Goal: Check status: Check status

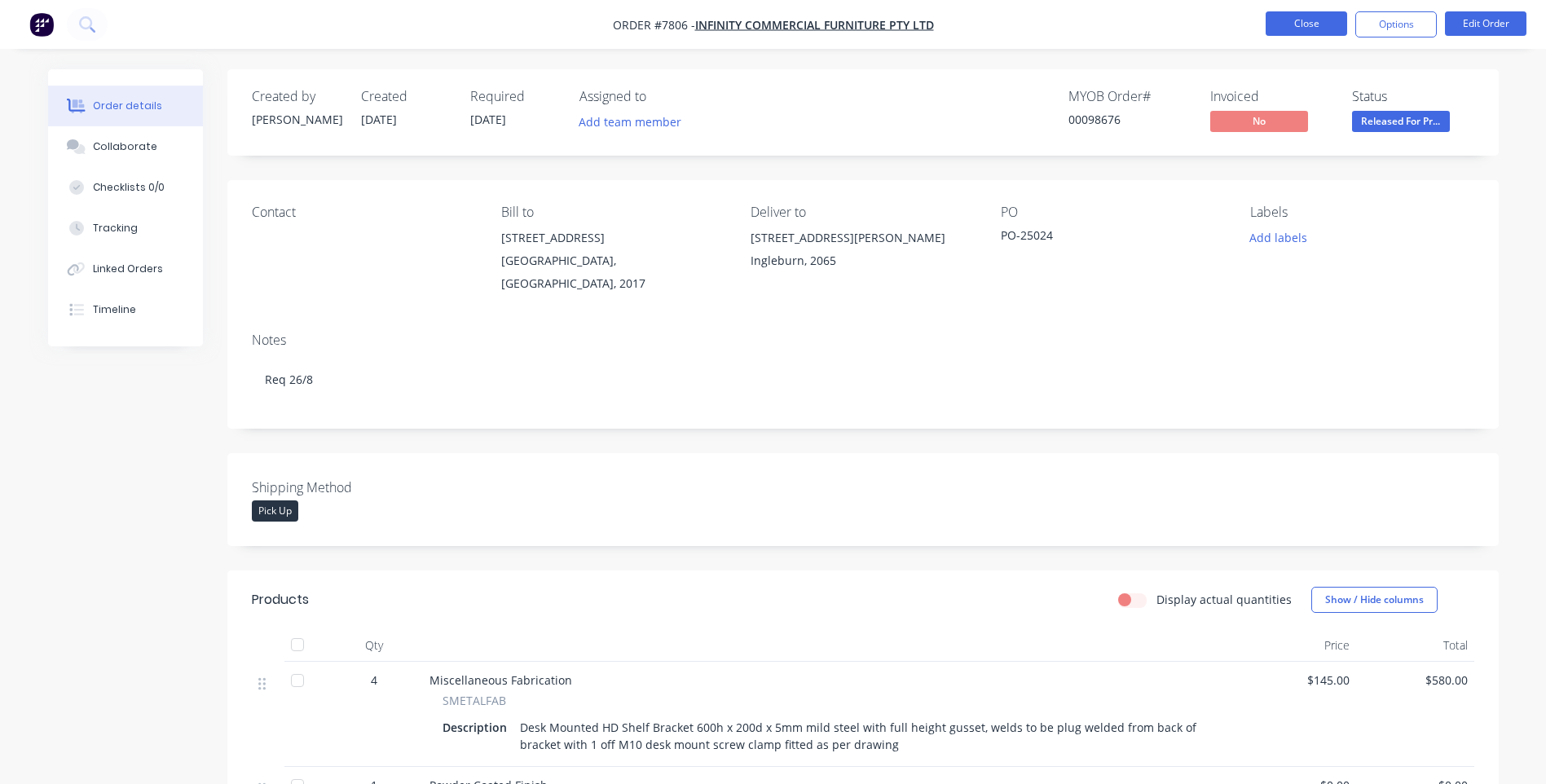
click at [1287, 18] on button "Close" at bounding box center [1307, 24] width 82 height 24
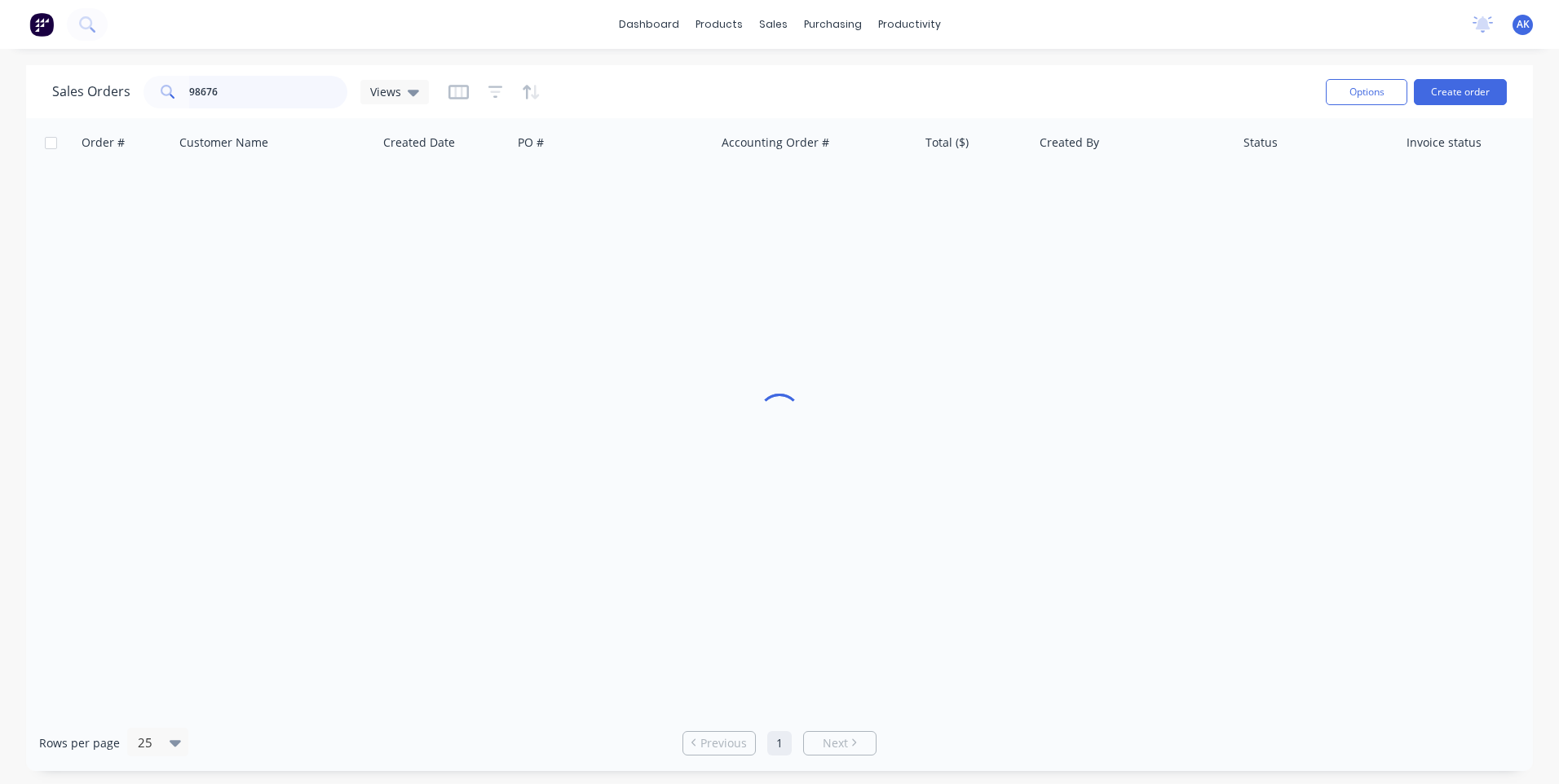
click at [235, 92] on input "98676" at bounding box center [268, 92] width 159 height 33
type input "98668"
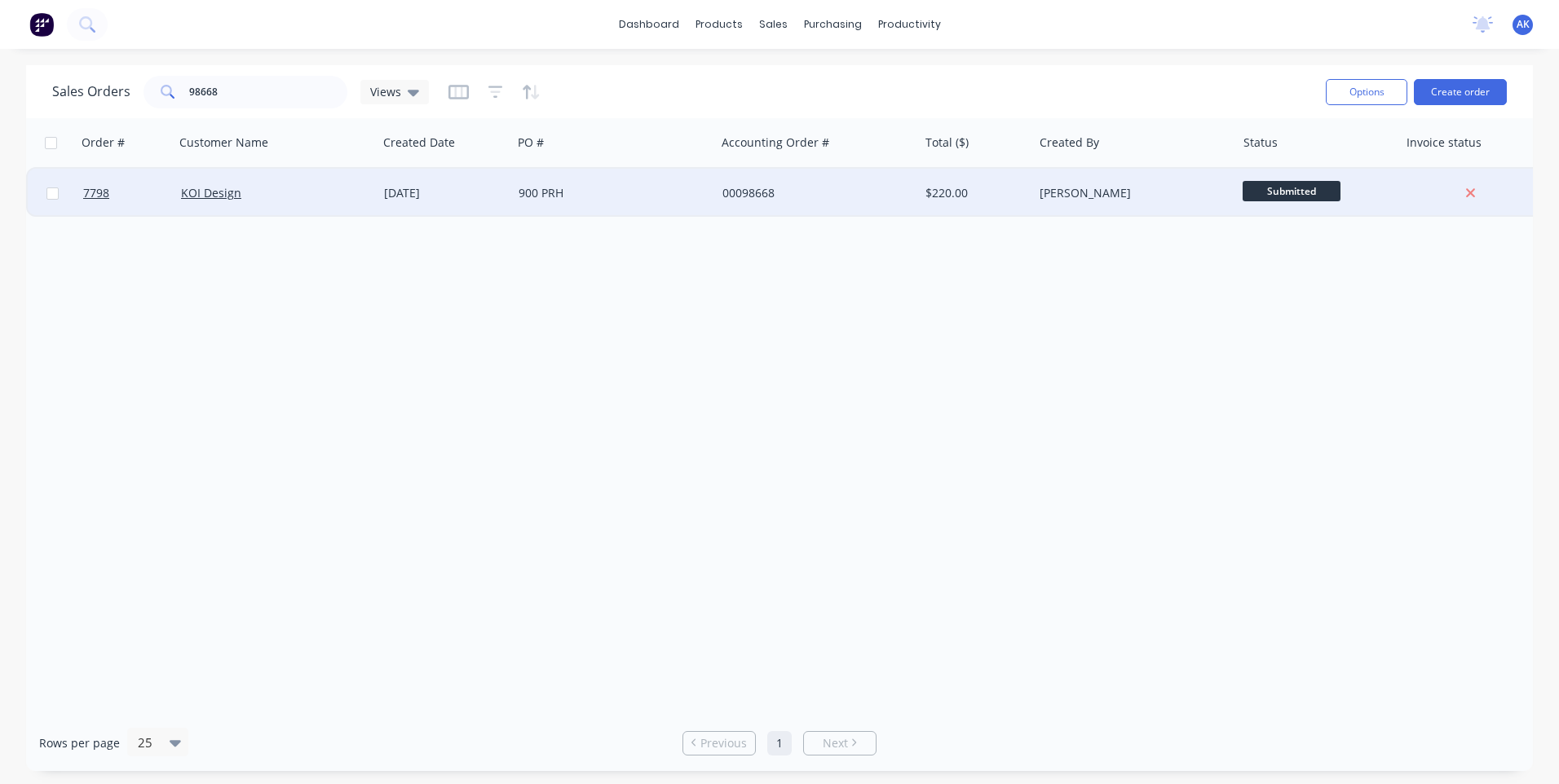
click at [476, 187] on div "[DATE]" at bounding box center [445, 193] width 121 height 16
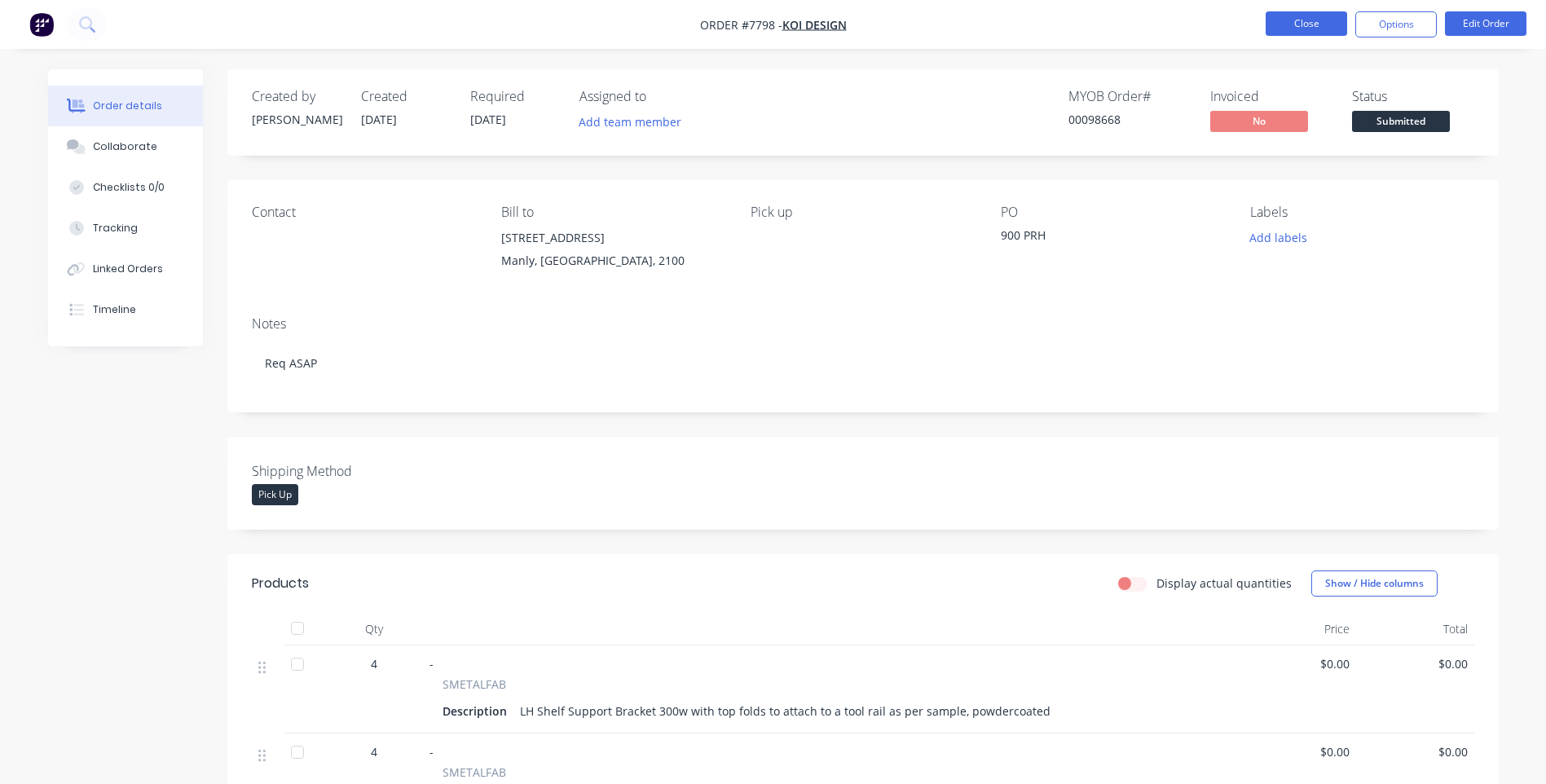
click at [1320, 28] on button "Close" at bounding box center [1307, 24] width 82 height 24
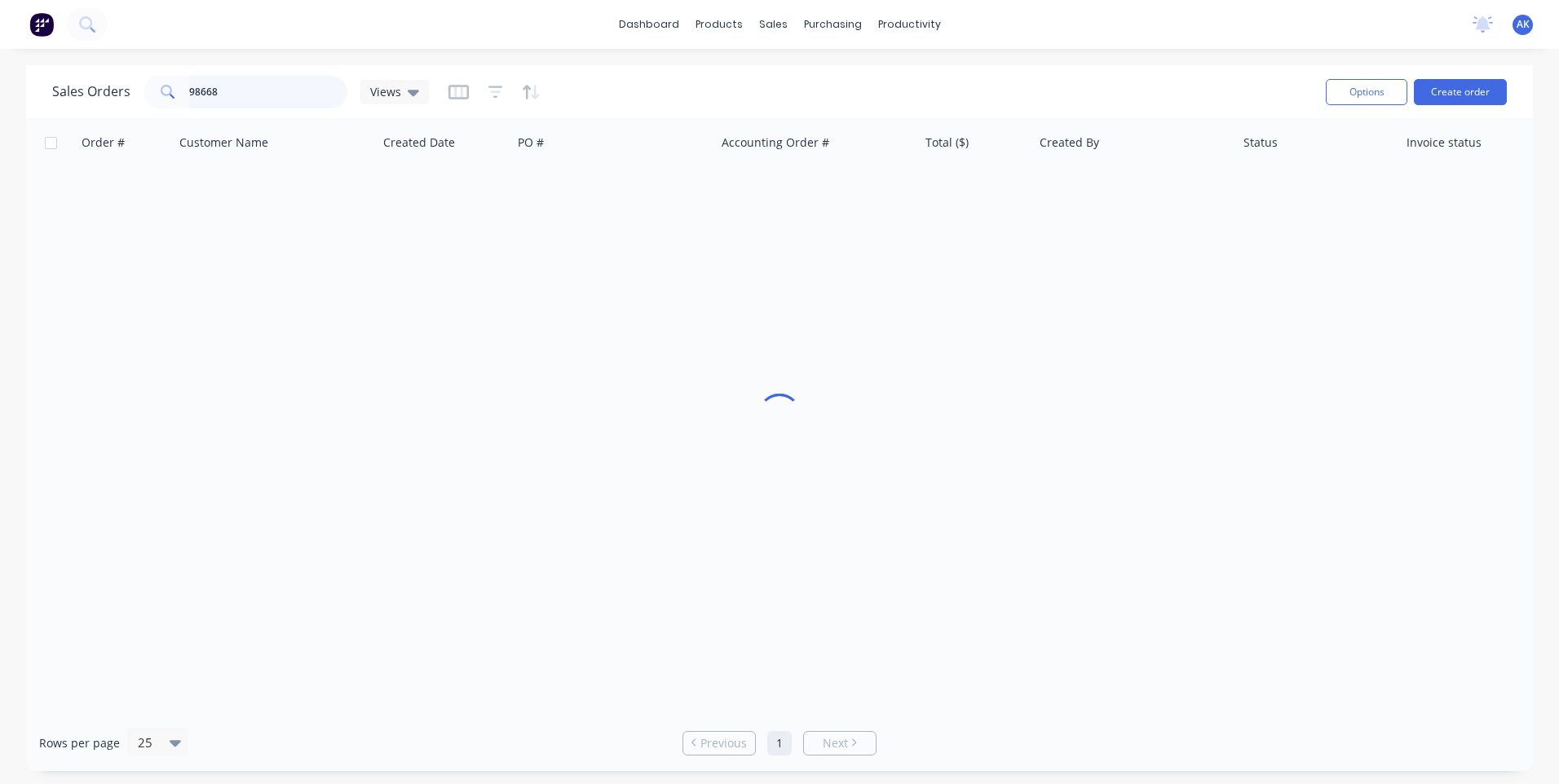
click at [225, 98] on input "98668" at bounding box center [268, 92] width 159 height 33
click at [275, 90] on input "98663" at bounding box center [268, 92] width 159 height 33
type input "98622"
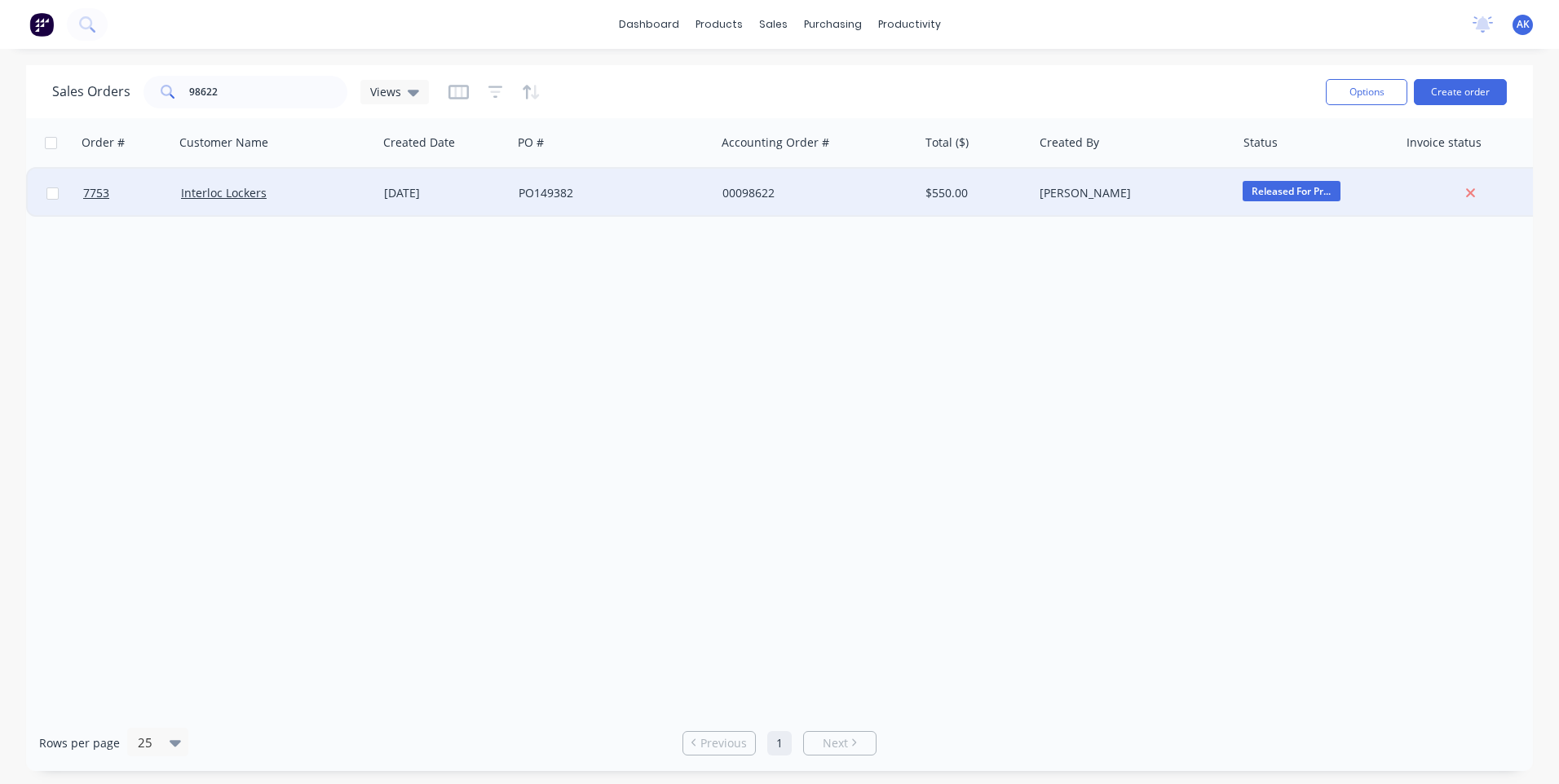
click at [452, 196] on div "[DATE]" at bounding box center [445, 193] width 121 height 16
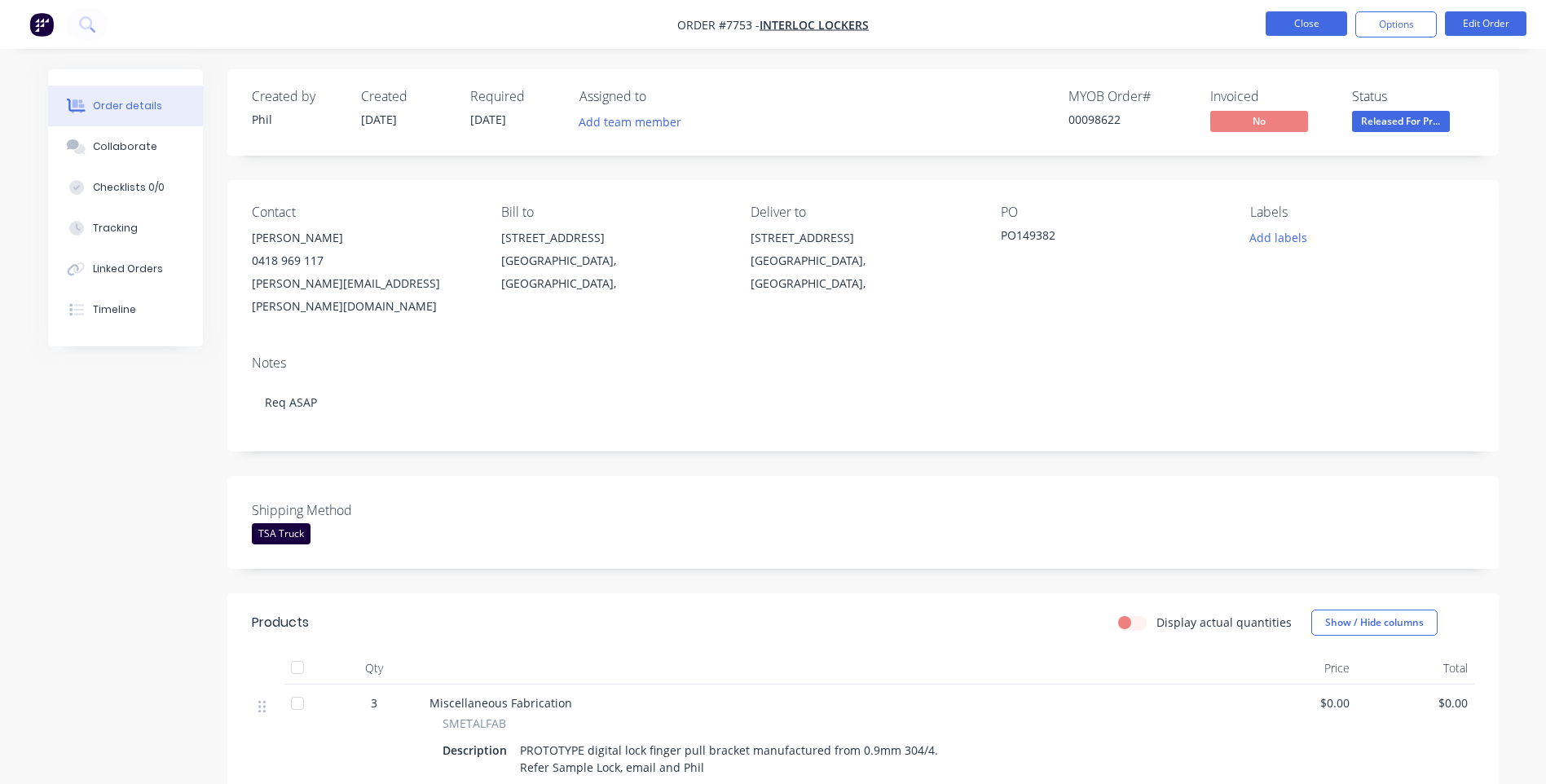
click at [1321, 19] on button "Close" at bounding box center [1307, 24] width 82 height 24
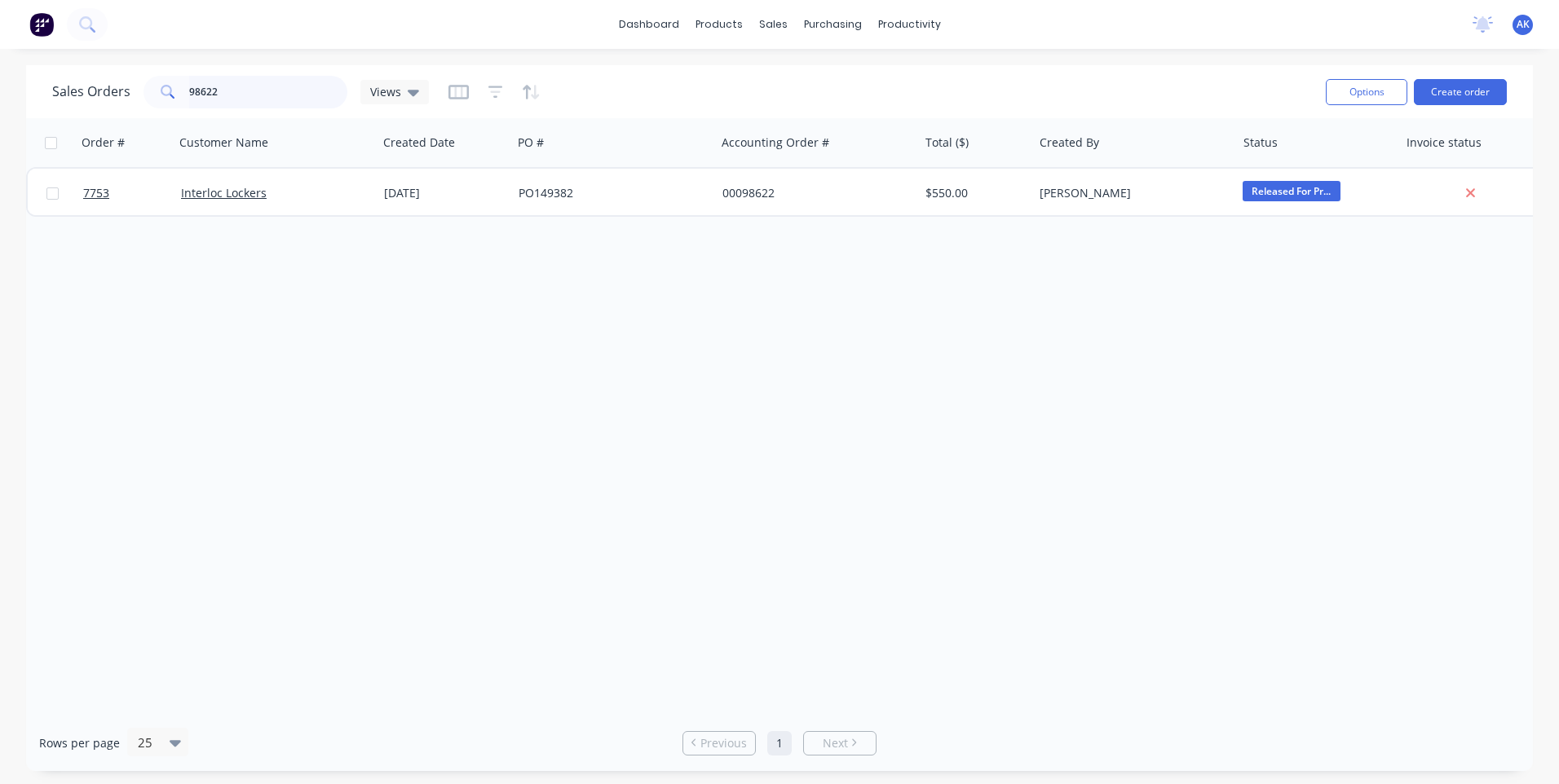
click at [242, 91] on input "98622" at bounding box center [268, 92] width 159 height 33
click at [272, 97] on input "98625" at bounding box center [268, 92] width 159 height 33
type input "98628"
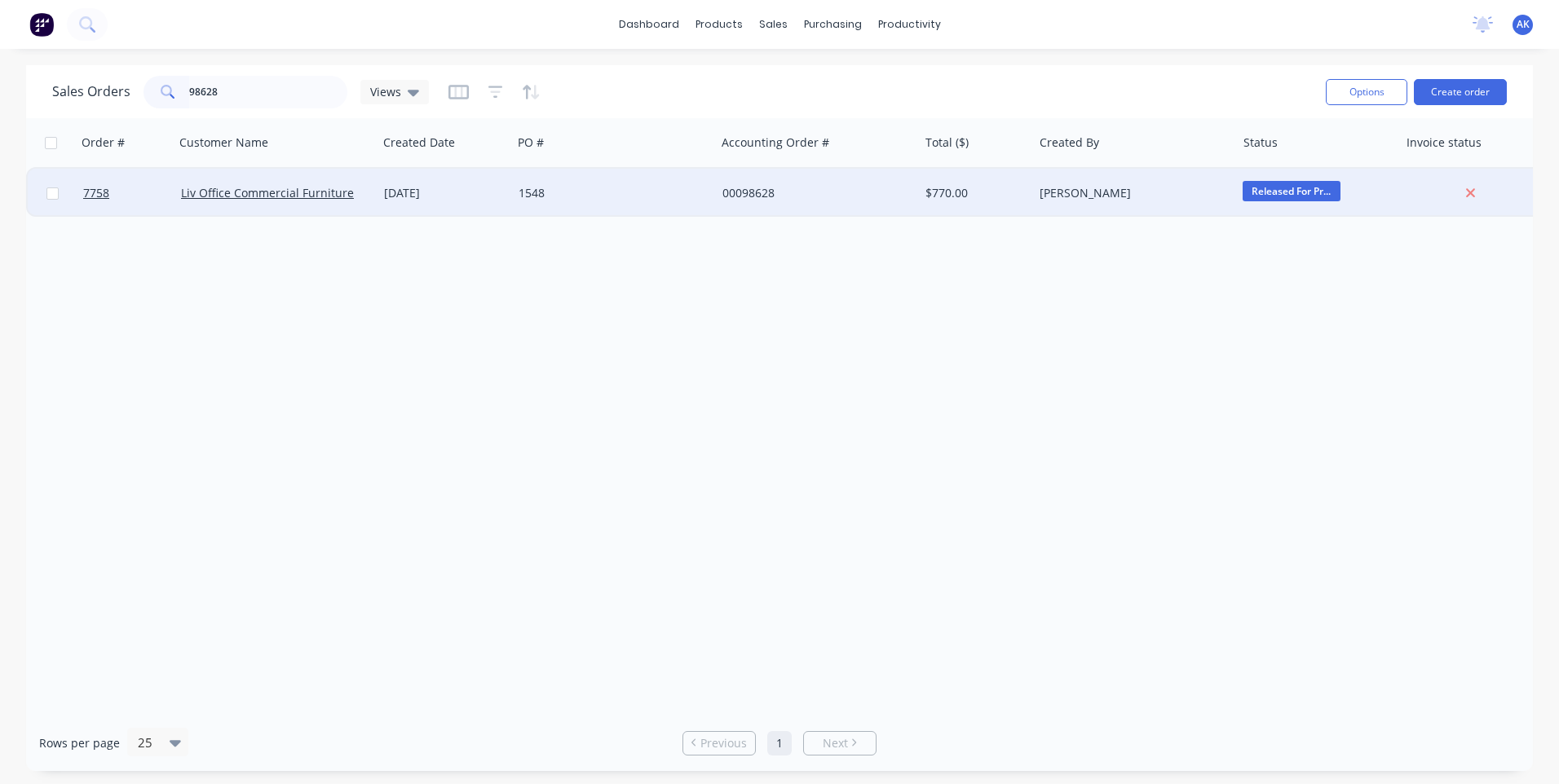
click at [428, 188] on div "[DATE]" at bounding box center [445, 193] width 121 height 16
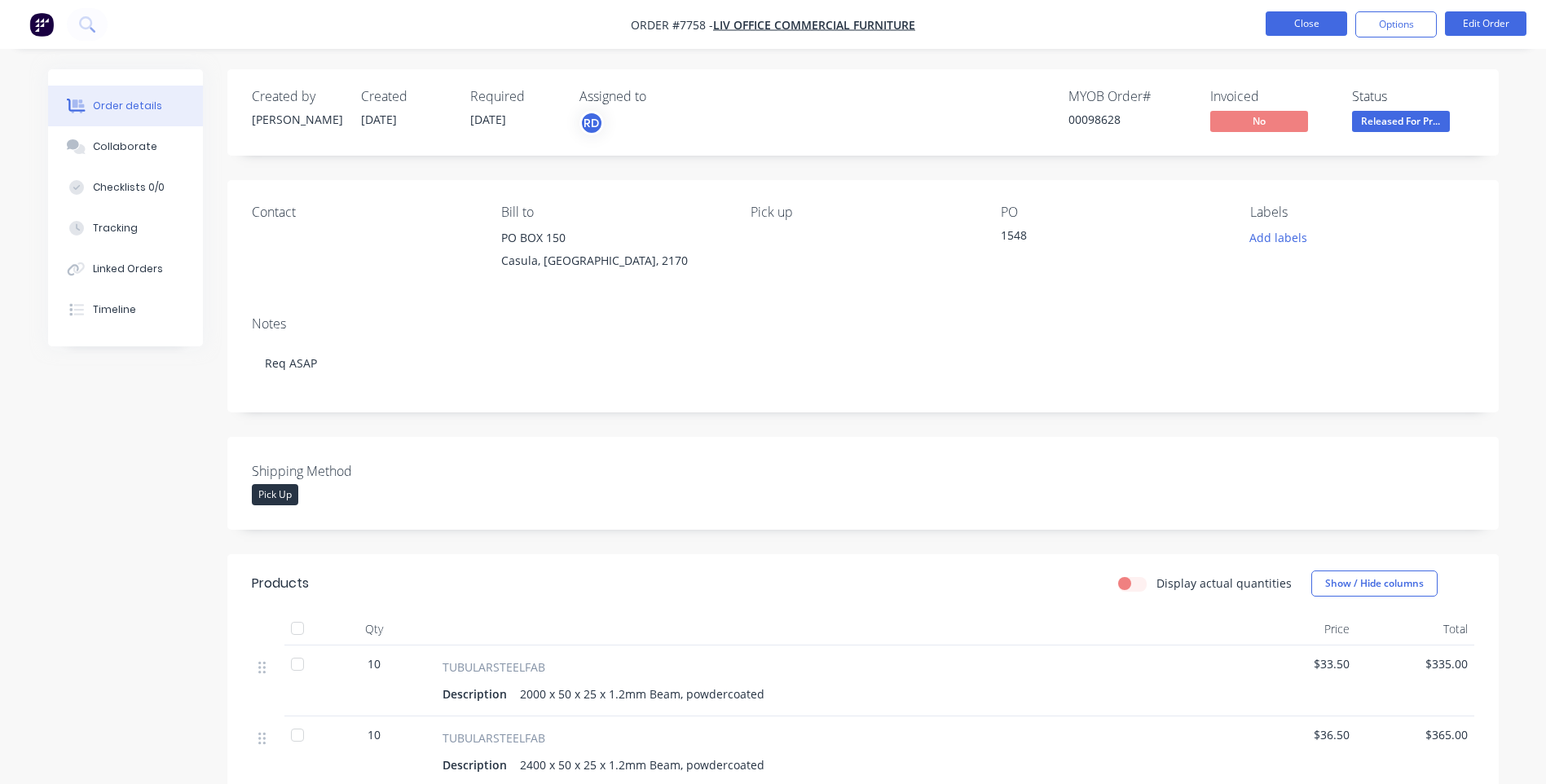
click at [1322, 19] on button "Close" at bounding box center [1307, 24] width 82 height 24
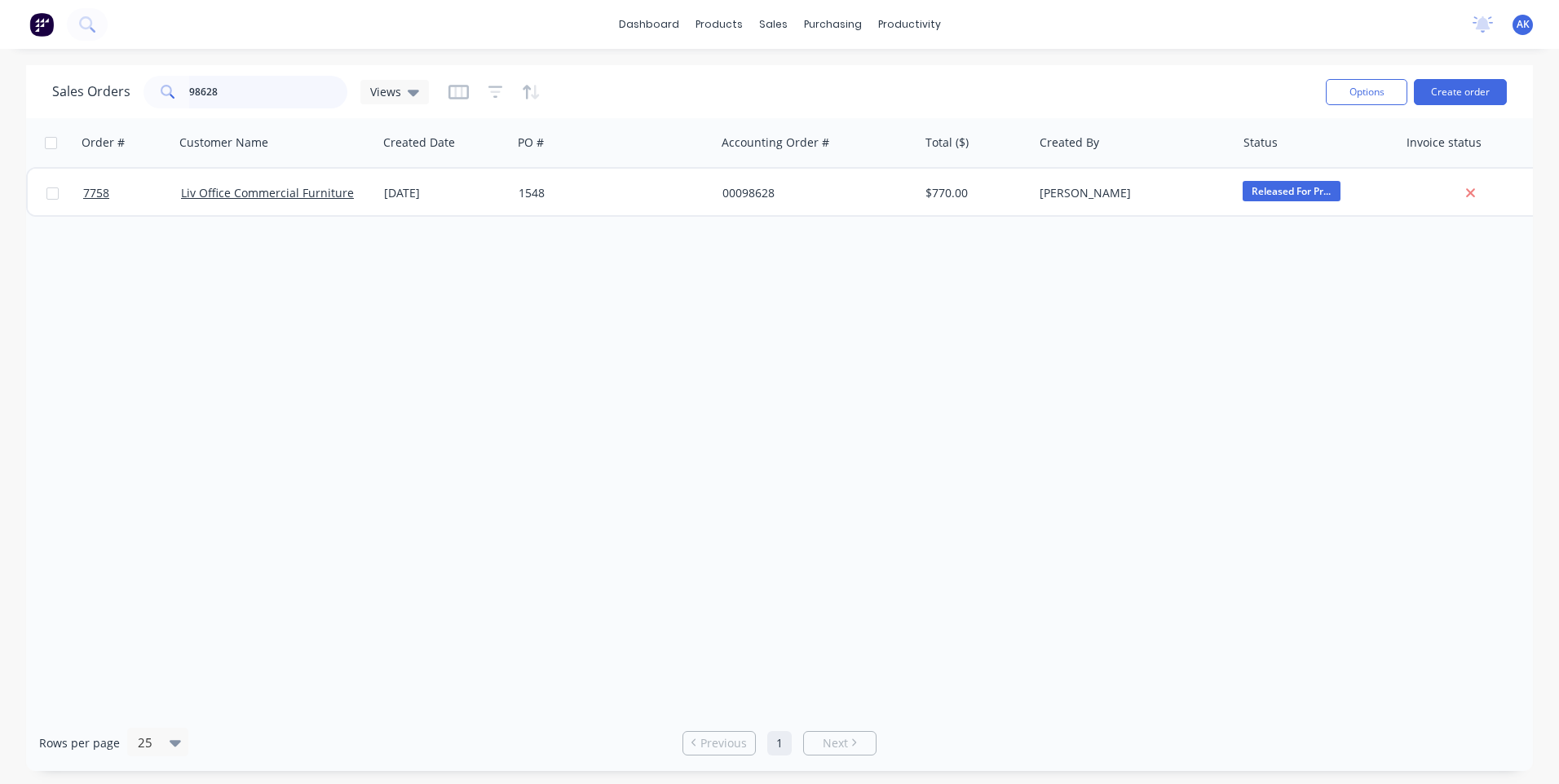
click at [243, 92] on input "98628" at bounding box center [268, 92] width 159 height 33
type input "98389"
drag, startPoint x: 244, startPoint y: 91, endPoint x: 98, endPoint y: 95, distance: 146.1
click at [98, 95] on div "Sales Orders 98389 Views" at bounding box center [241, 92] width 377 height 33
type input "97683"
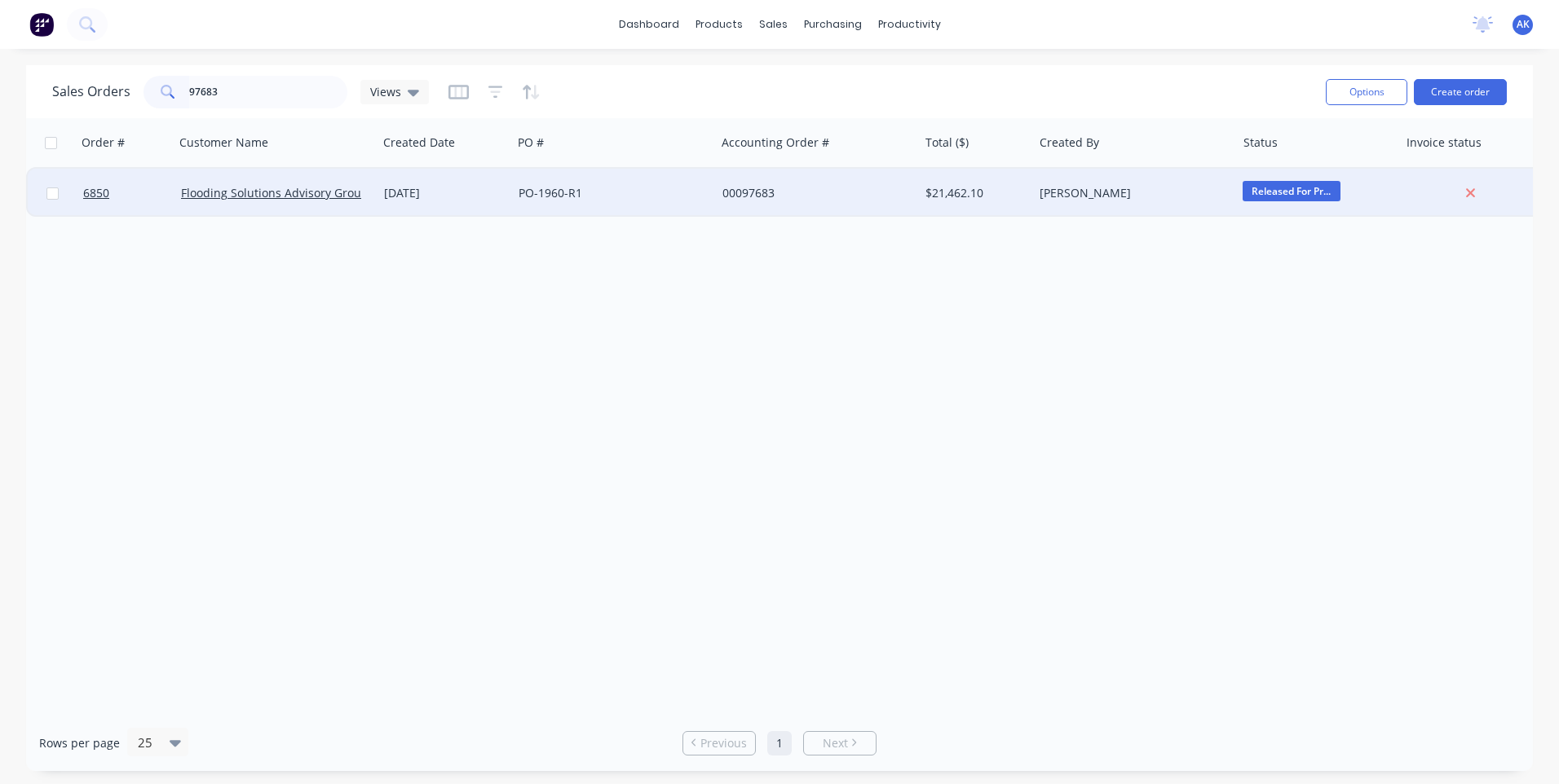
click at [429, 195] on div "[DATE]" at bounding box center [445, 193] width 121 height 16
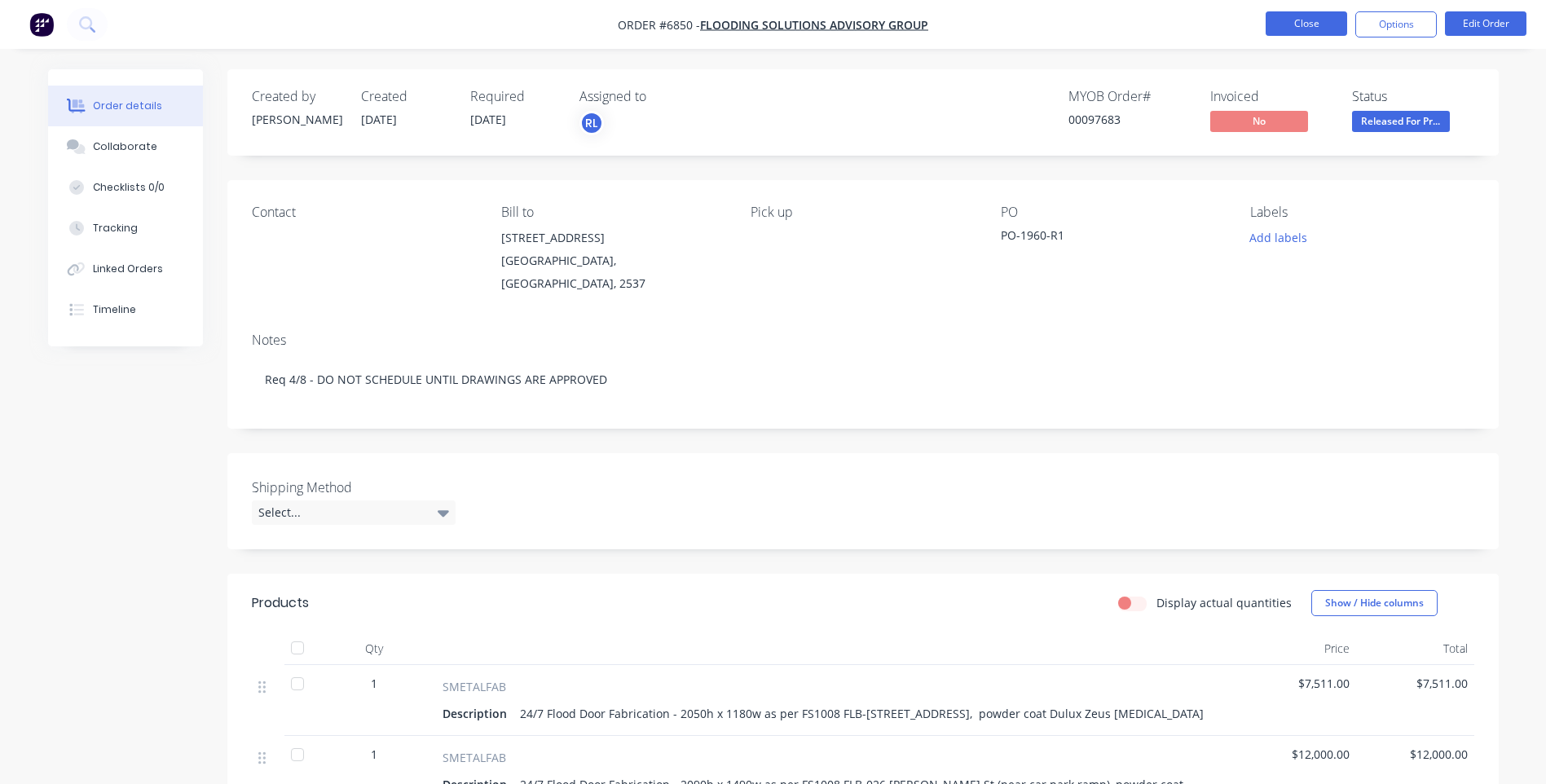
click at [1324, 27] on button "Close" at bounding box center [1307, 24] width 82 height 24
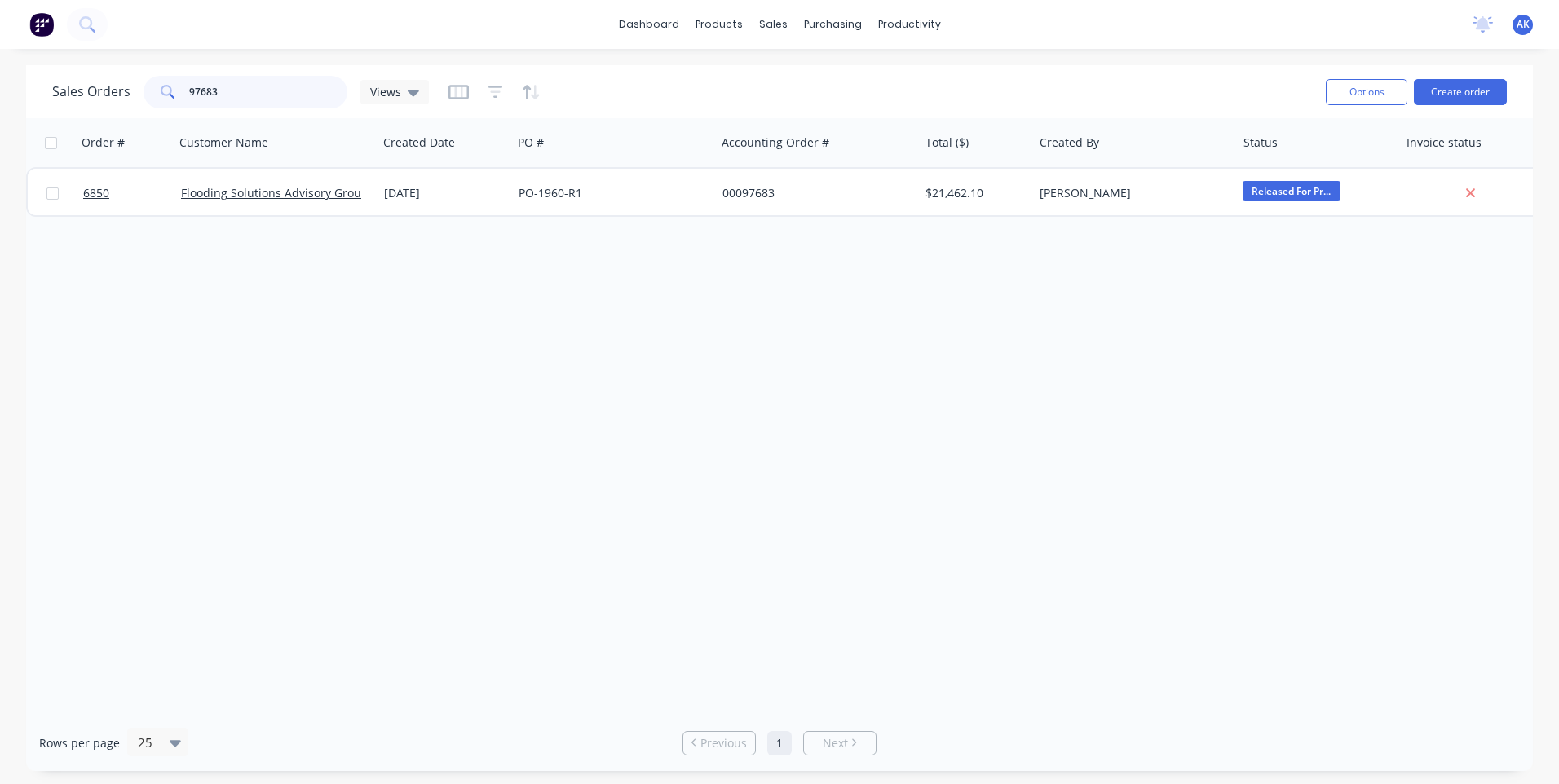
drag, startPoint x: 225, startPoint y: 93, endPoint x: 194, endPoint y: 93, distance: 31.0
click at [194, 93] on input "97683" at bounding box center [268, 92] width 159 height 33
type input "98270"
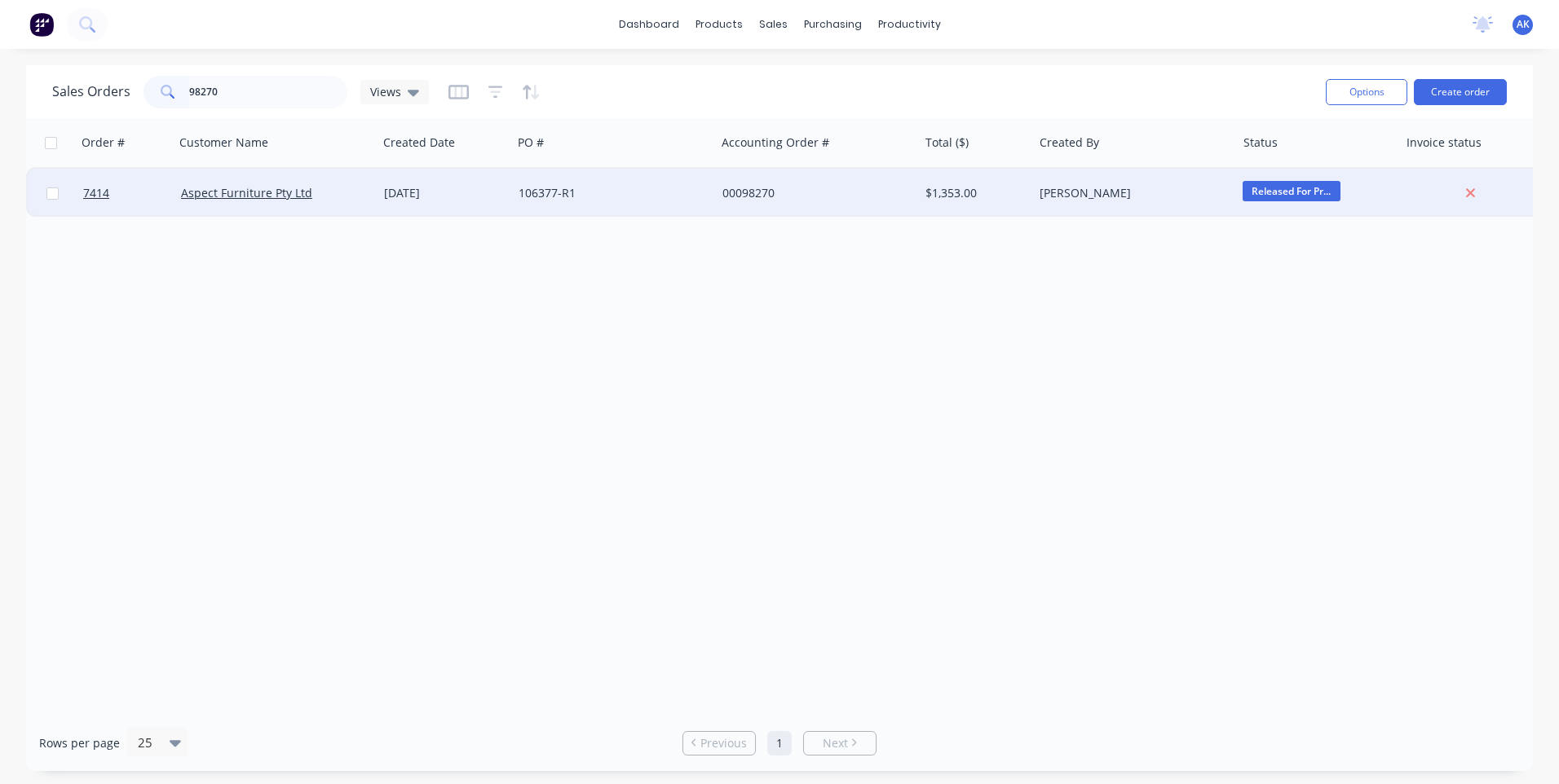
click at [451, 184] on div "[DATE]" at bounding box center [445, 193] width 134 height 49
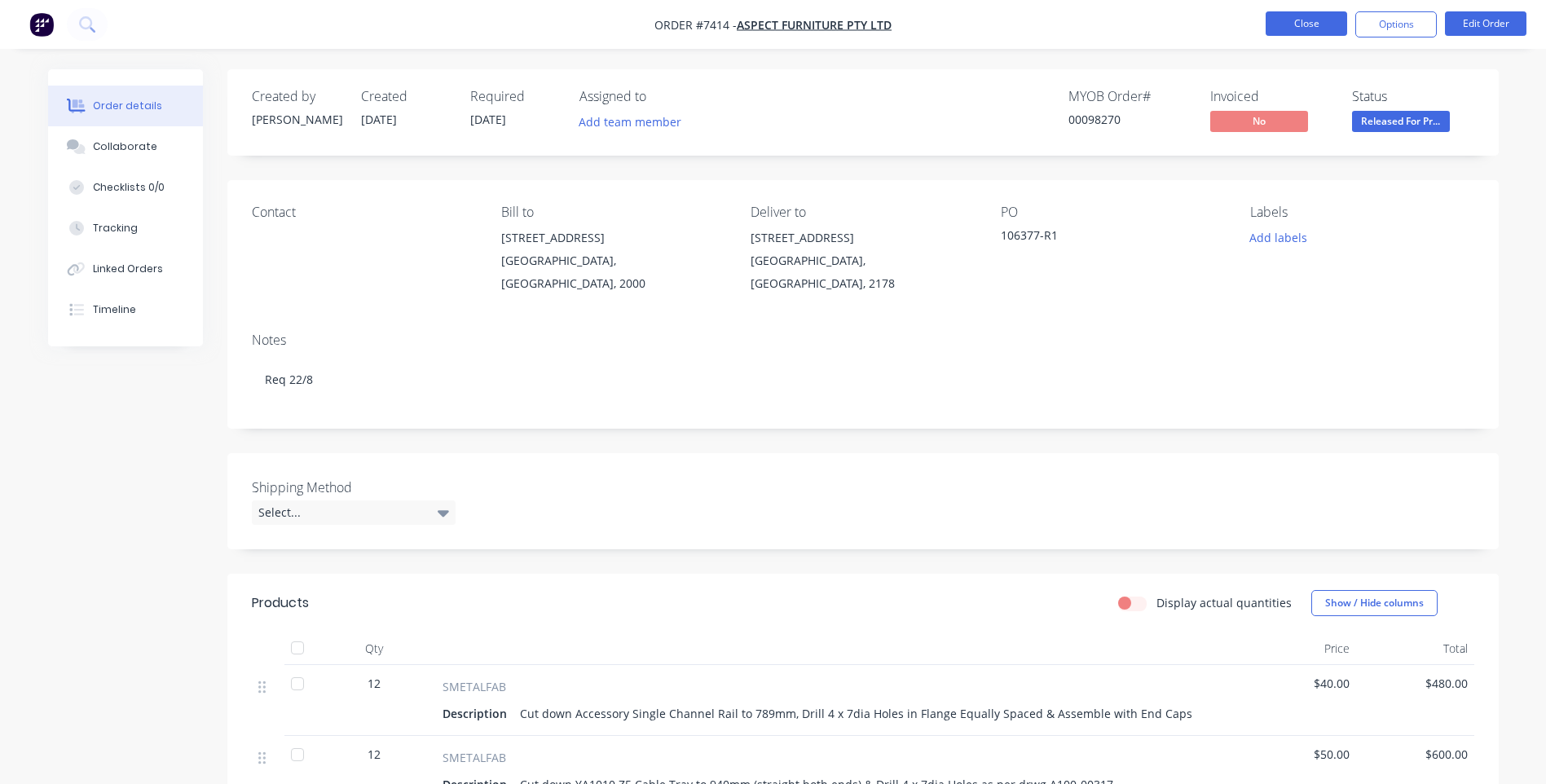
click at [1317, 14] on button "Close" at bounding box center [1307, 24] width 82 height 24
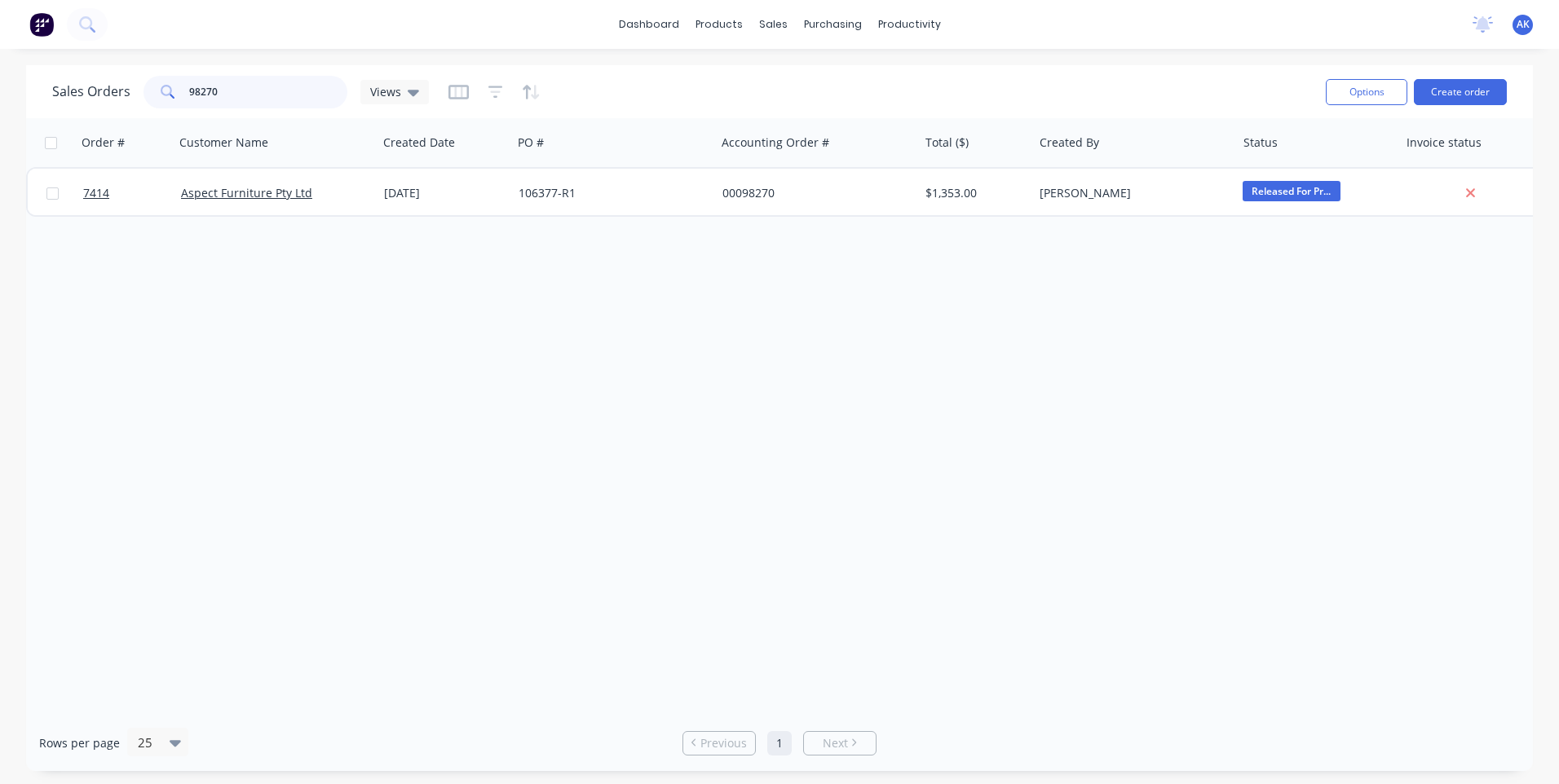
drag, startPoint x: 217, startPoint y: 93, endPoint x: 199, endPoint y: 96, distance: 18.2
click at [199, 96] on input "98270" at bounding box center [268, 92] width 159 height 33
type input "98168"
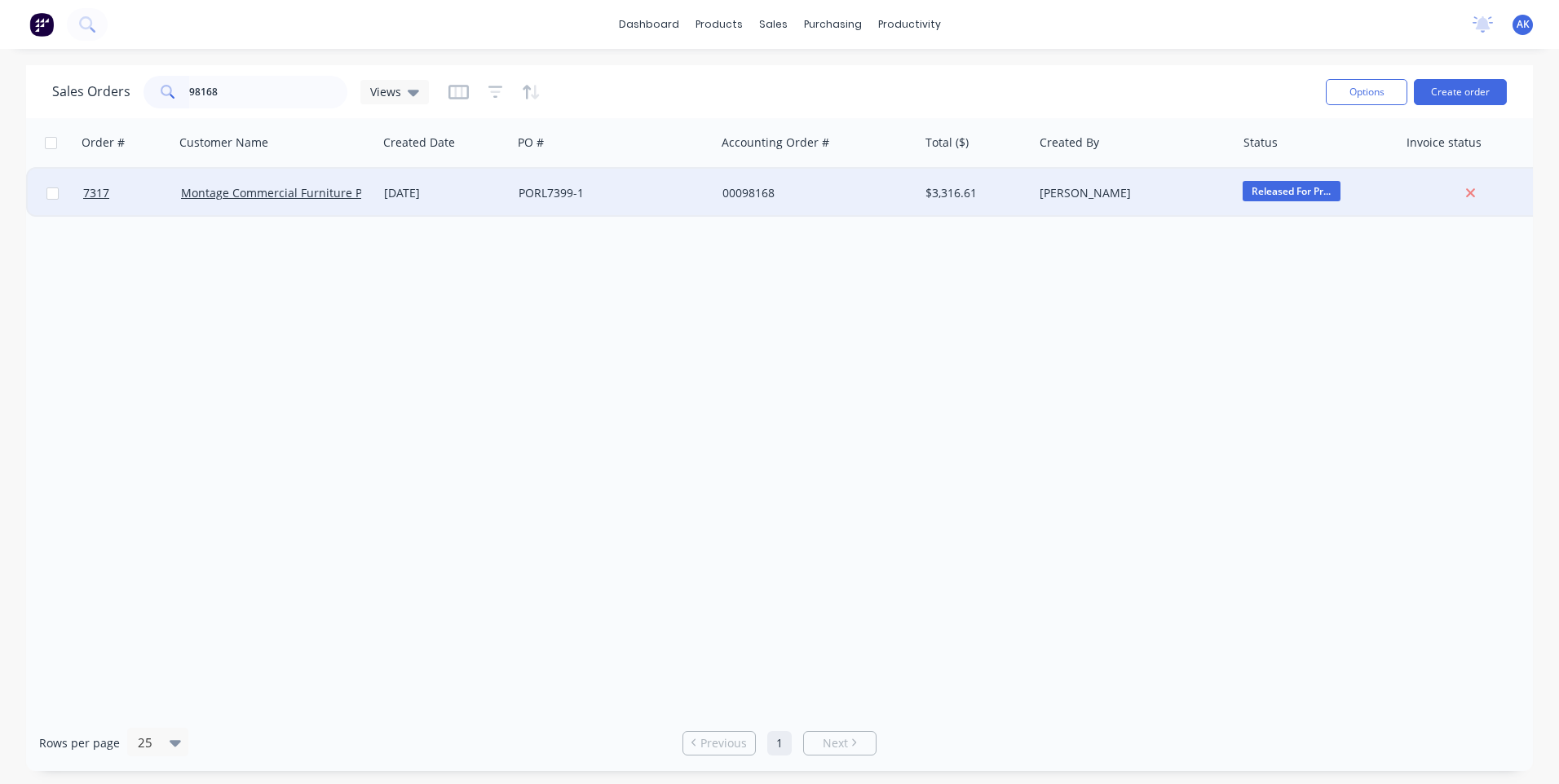
click at [549, 192] on div "PORL7399-1" at bounding box center [609, 193] width 181 height 16
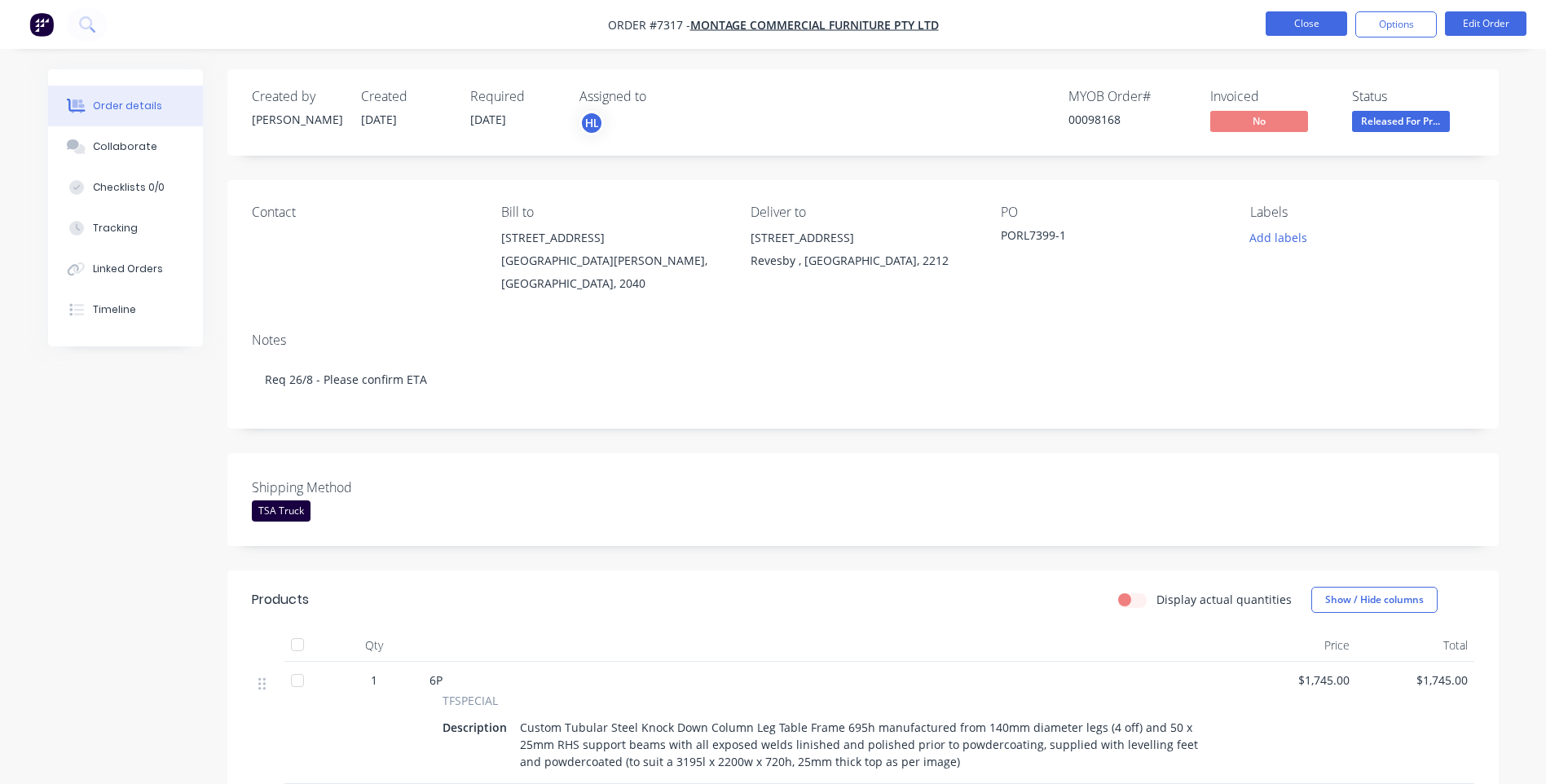
click at [1277, 32] on button "Close" at bounding box center [1307, 24] width 82 height 24
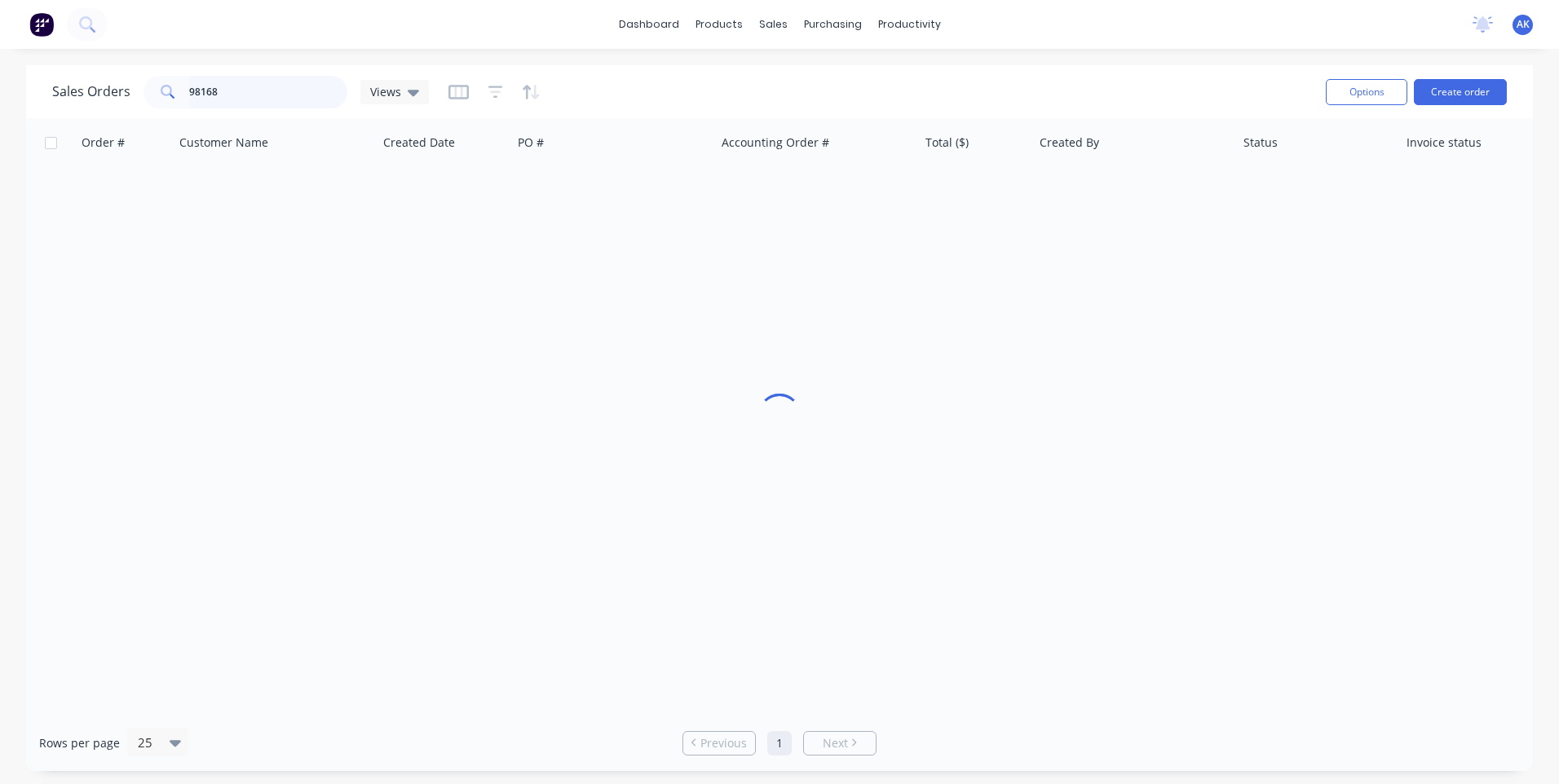
click at [233, 93] on input "98168" at bounding box center [268, 92] width 159 height 33
type input "98390"
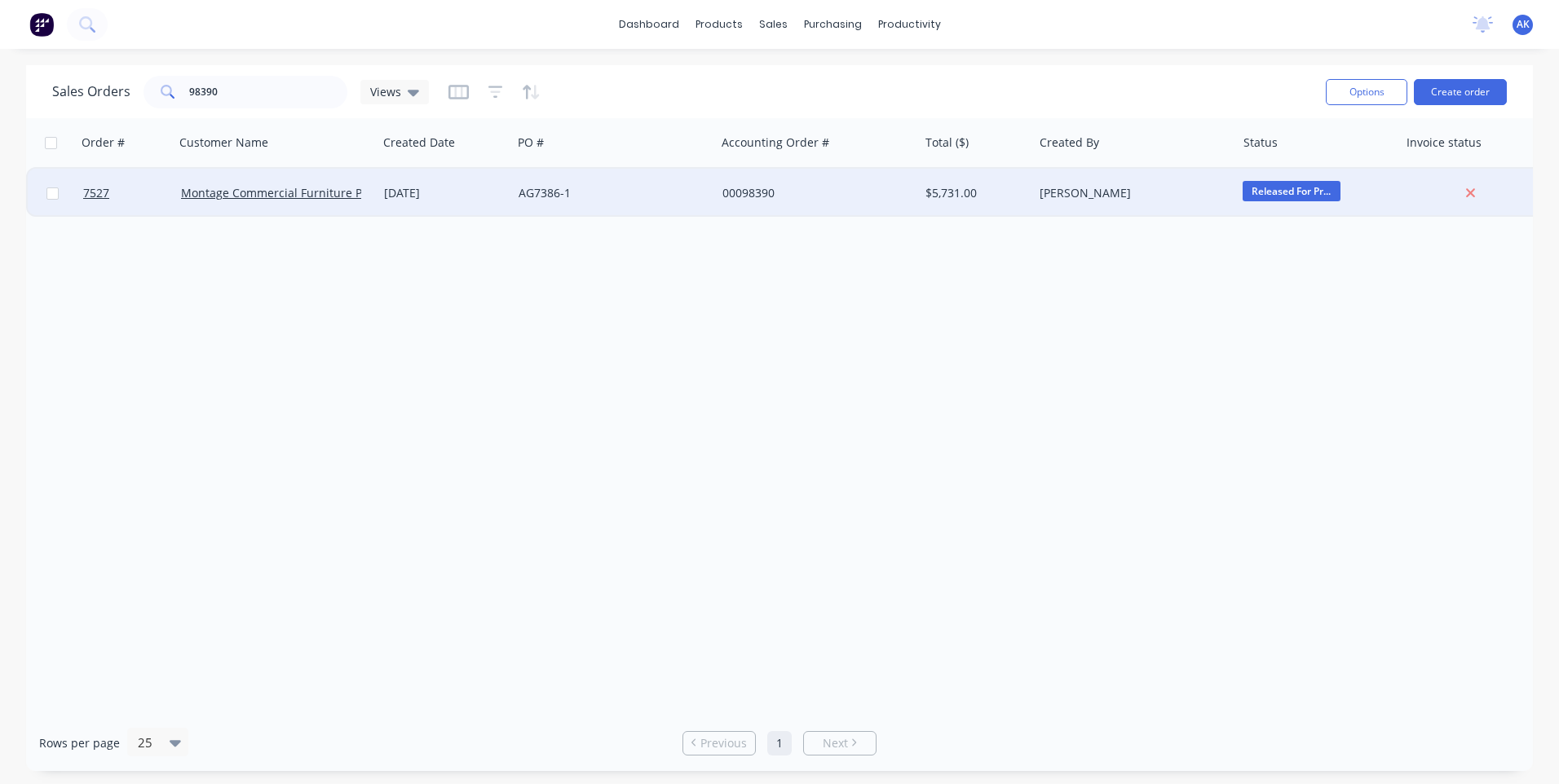
click at [561, 200] on div "AG7386-1" at bounding box center [609, 193] width 181 height 16
